Goal: Transaction & Acquisition: Register for event/course

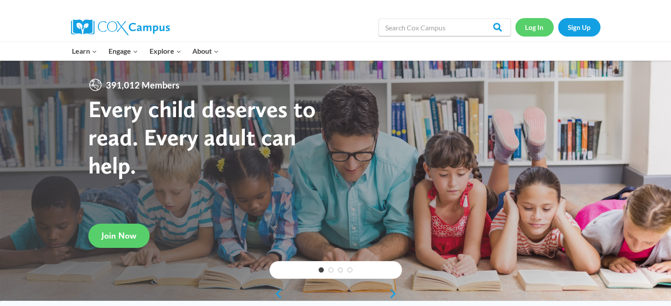
click at [536, 28] on link "Log In" at bounding box center [534, 27] width 38 height 18
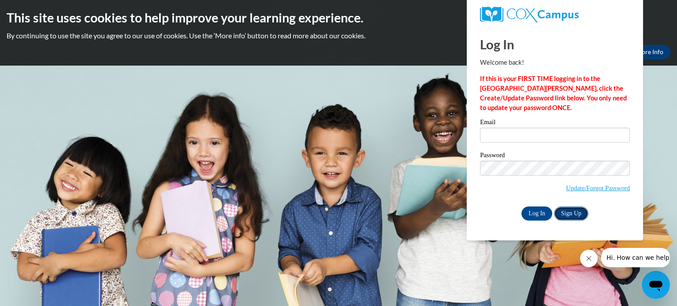
click at [572, 211] on link "Sign Up" at bounding box center [571, 214] width 34 height 14
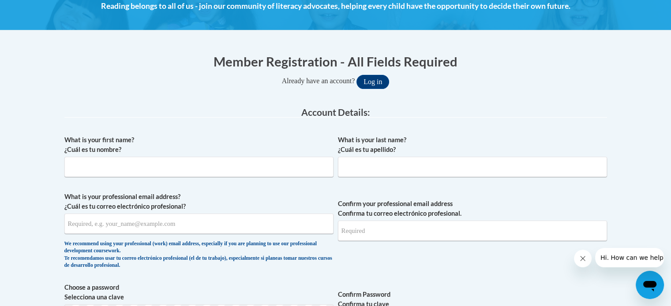
scroll to position [137, 0]
